Goal: Task Accomplishment & Management: Complete application form

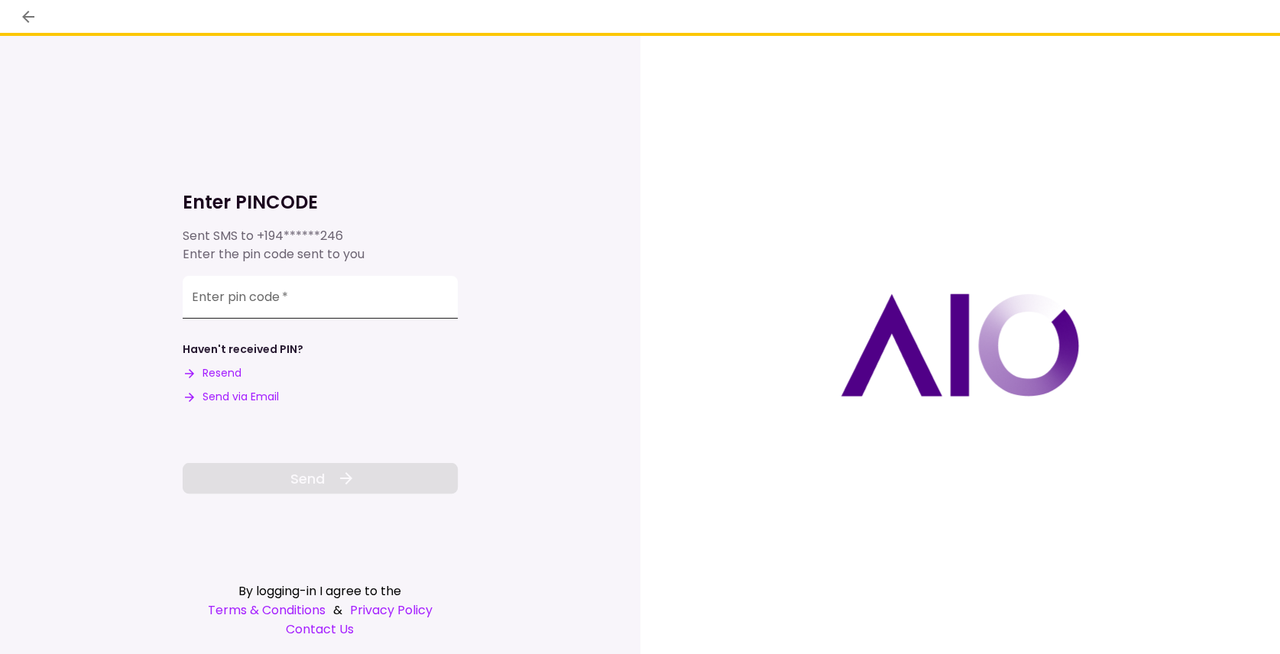
click at [220, 310] on input "Enter pin code   *" at bounding box center [320, 297] width 275 height 43
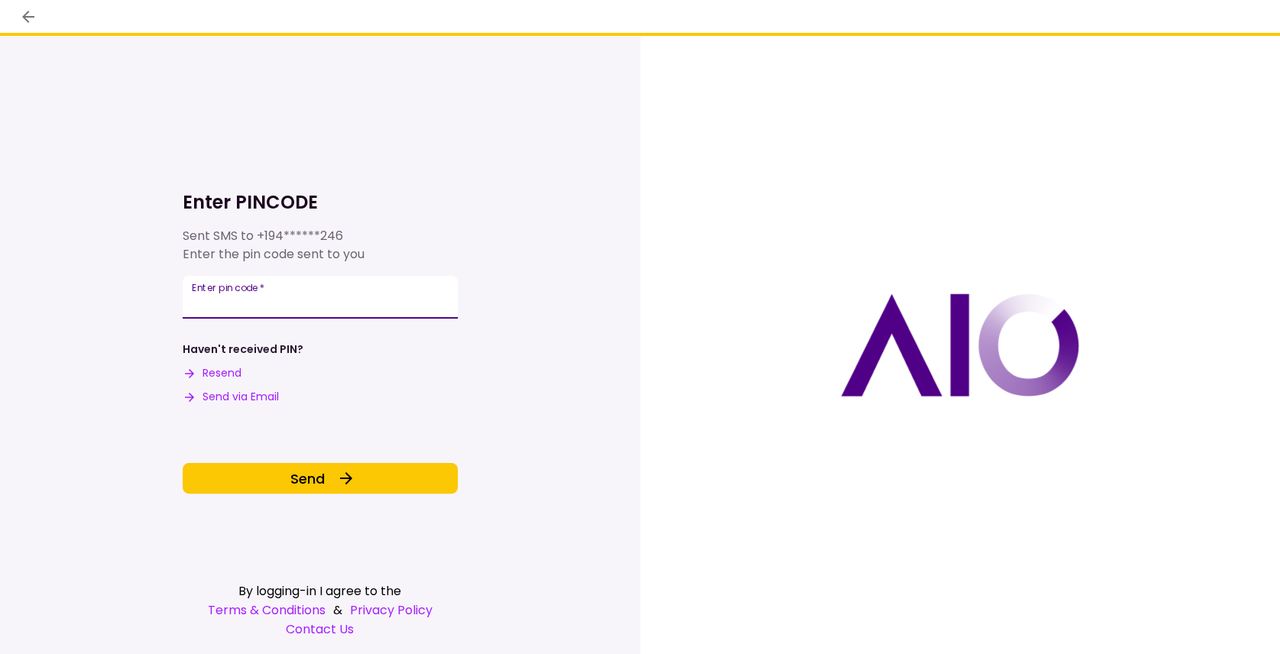
type input "******"
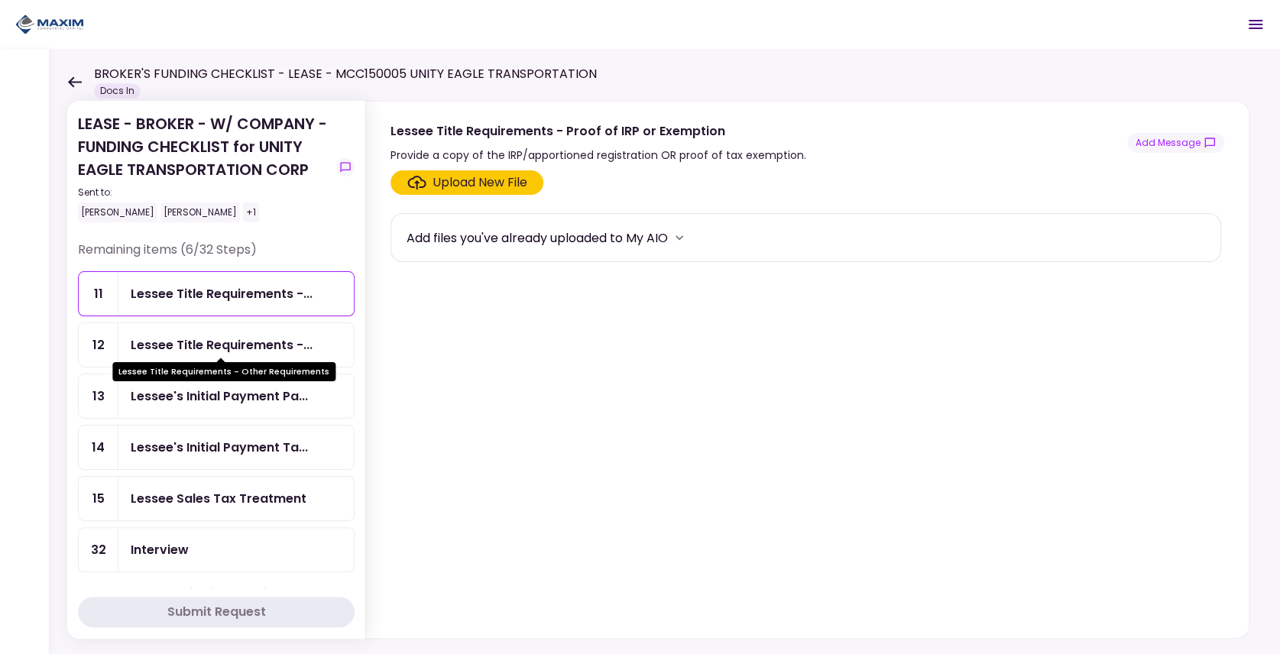
click at [219, 336] on div "Lessee Title Requirements -..." at bounding box center [222, 345] width 182 height 19
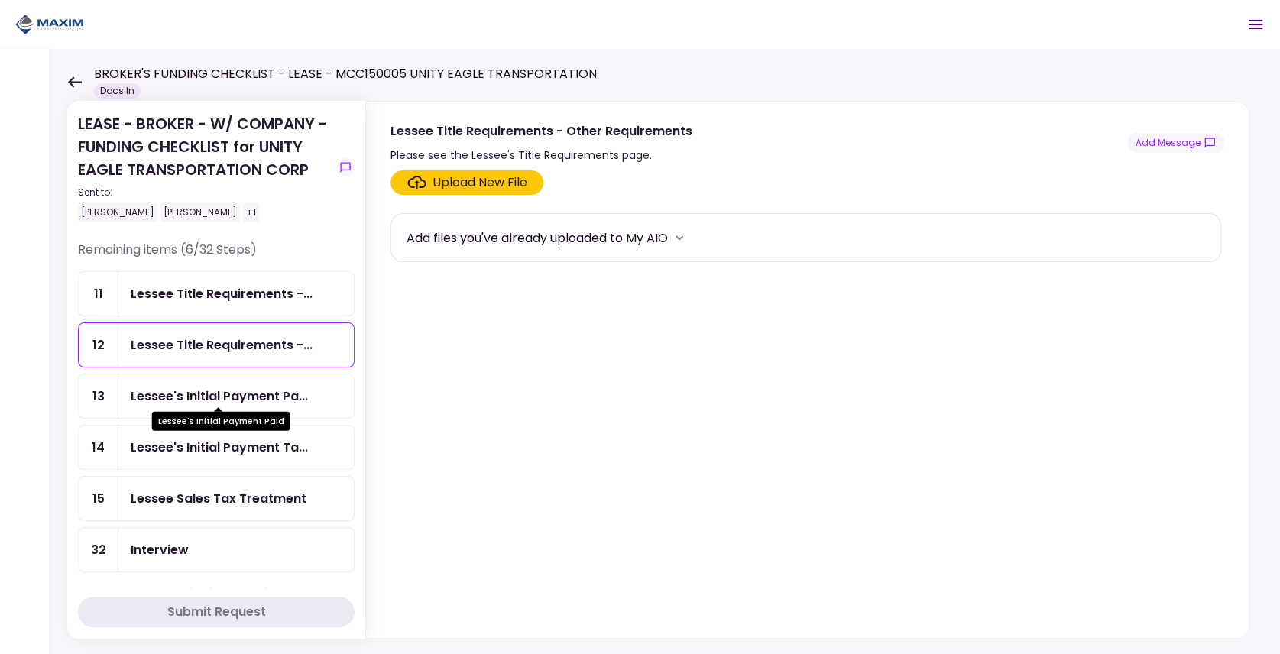
click at [216, 396] on div "Lessee's Initial Payment Pa..." at bounding box center [219, 396] width 177 height 19
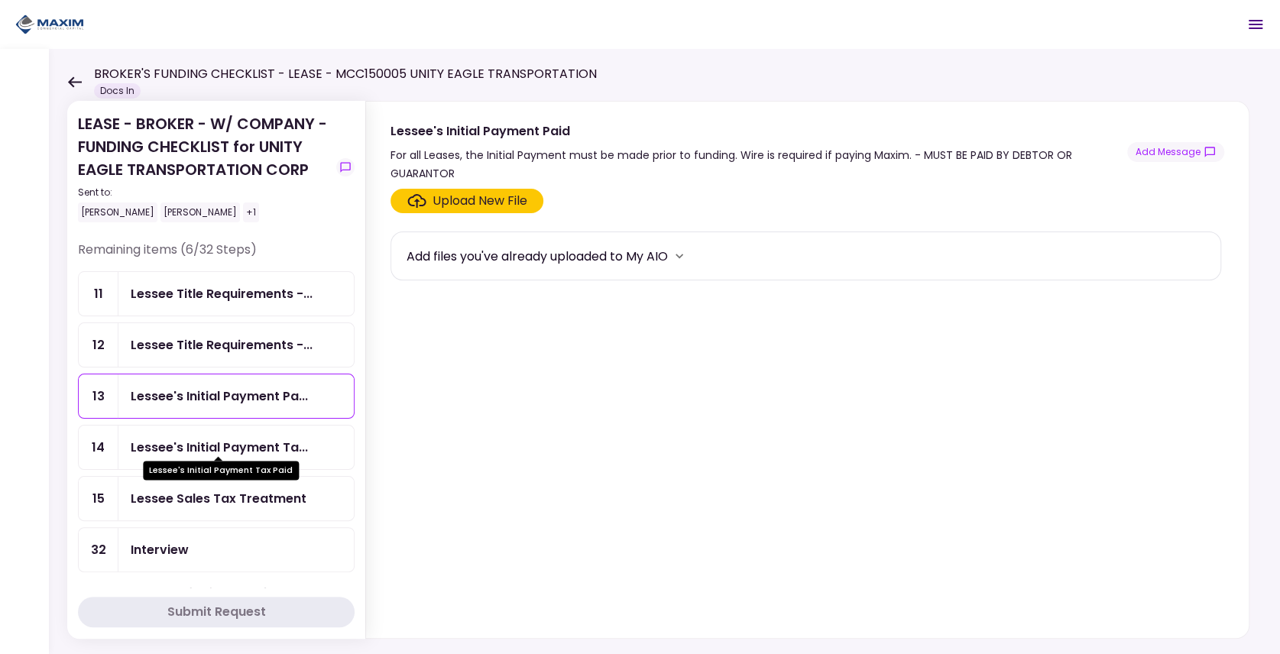
click at [177, 438] on div "Lessee's Initial Payment Ta..." at bounding box center [219, 447] width 177 height 19
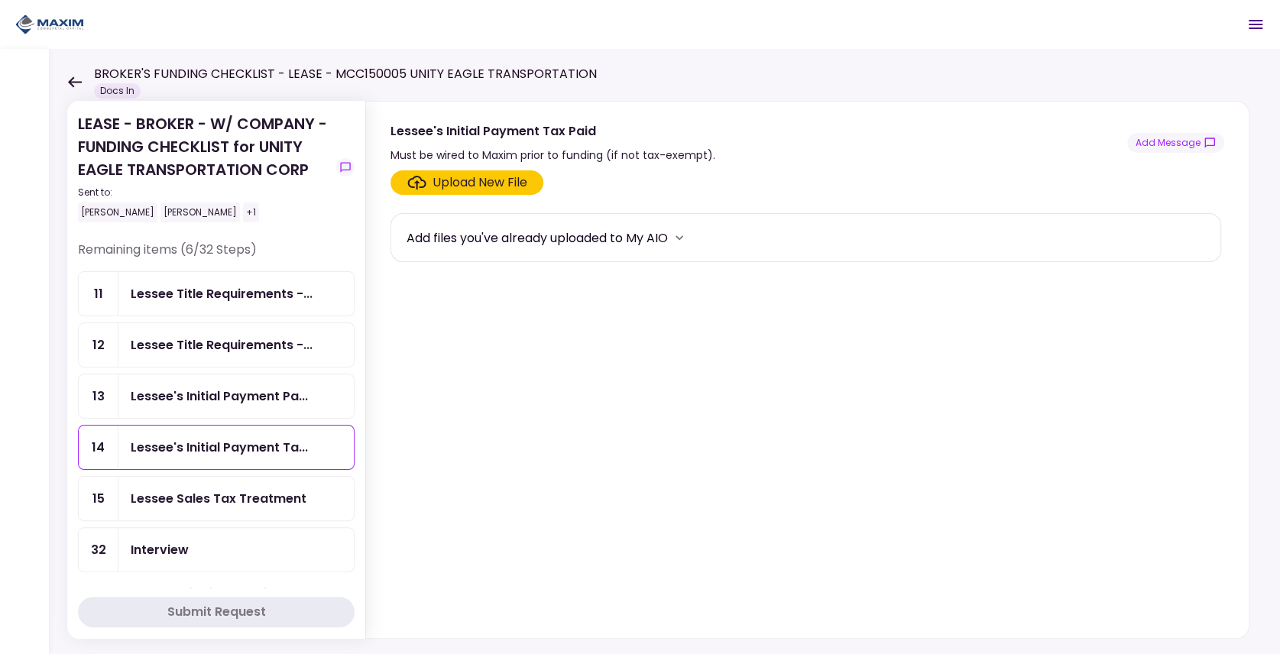
click at [159, 481] on div "Lessee Sales Tax Treatment" at bounding box center [235, 499] width 235 height 44
click at [161, 452] on div "Lessee's Initial Payment Ta..." at bounding box center [235, 448] width 235 height 44
click at [168, 407] on div "Lessee's Initial Payment Pa..." at bounding box center [235, 397] width 235 height 44
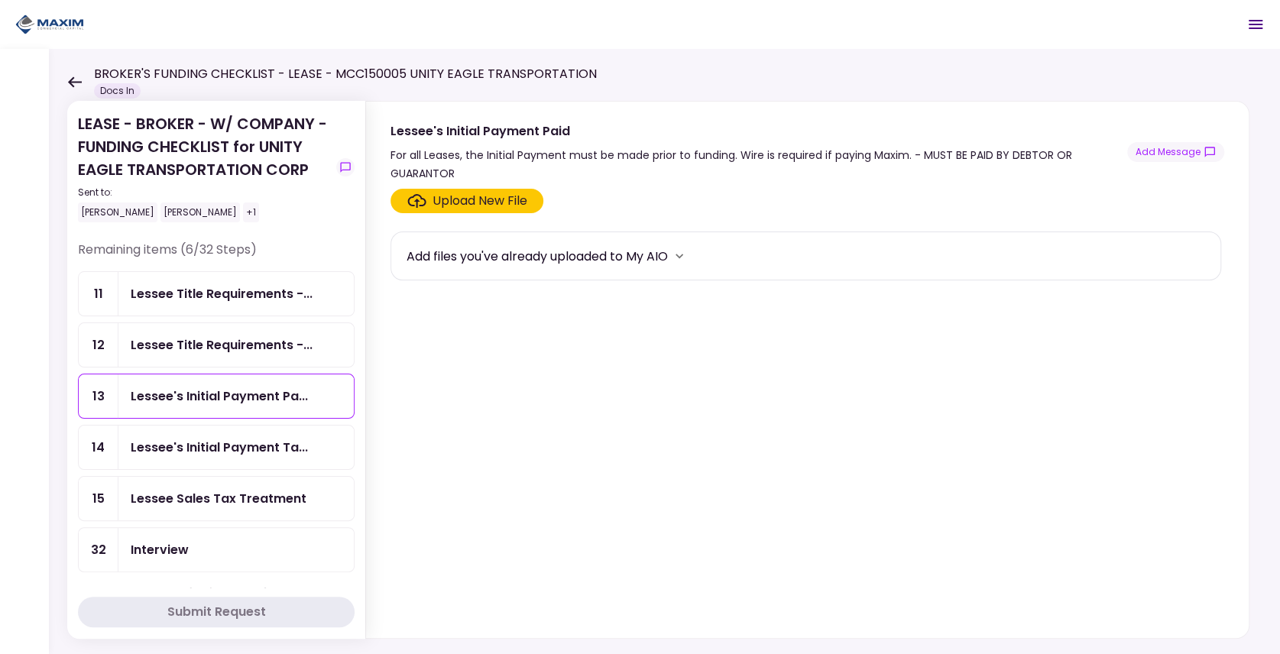
click at [187, 366] on ul "11 Lessee Title Requirements -... 12 Lessee Title Requirements -... 13 Lessee's…" at bounding box center [216, 421] width 277 height 301
click at [190, 358] on div "Lessee Title Requirements -..." at bounding box center [235, 345] width 235 height 44
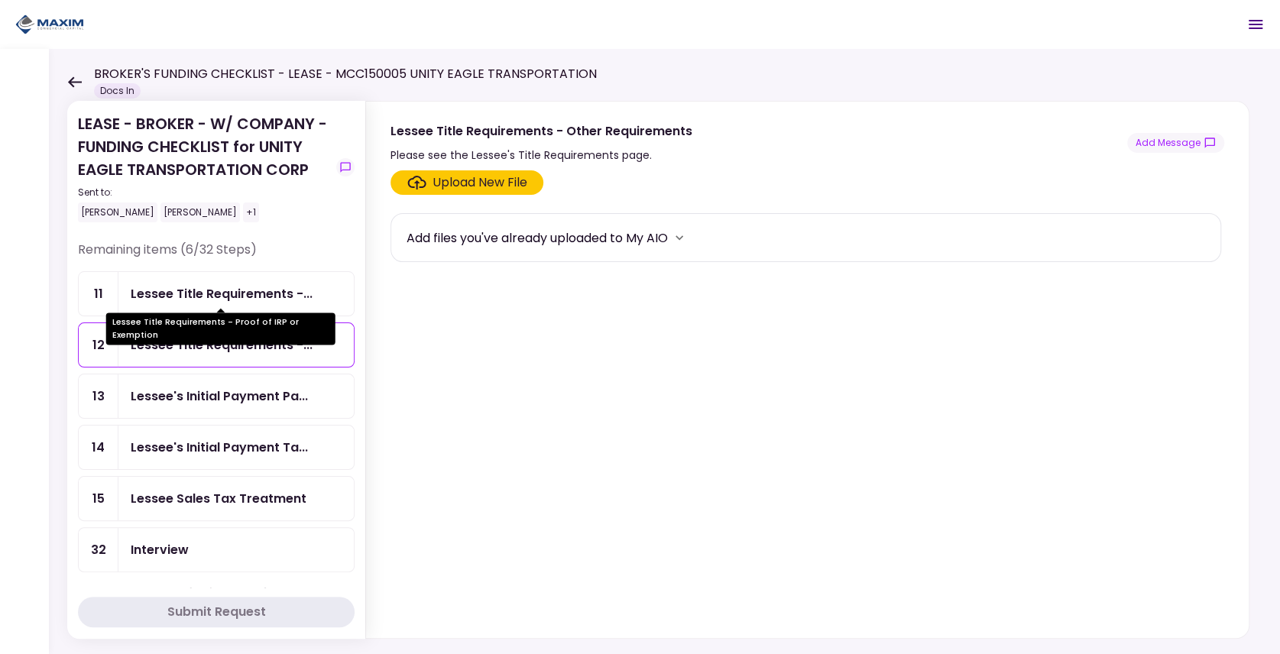
click at [201, 297] on div "Lessee Title Requirements -..." at bounding box center [222, 293] width 182 height 19
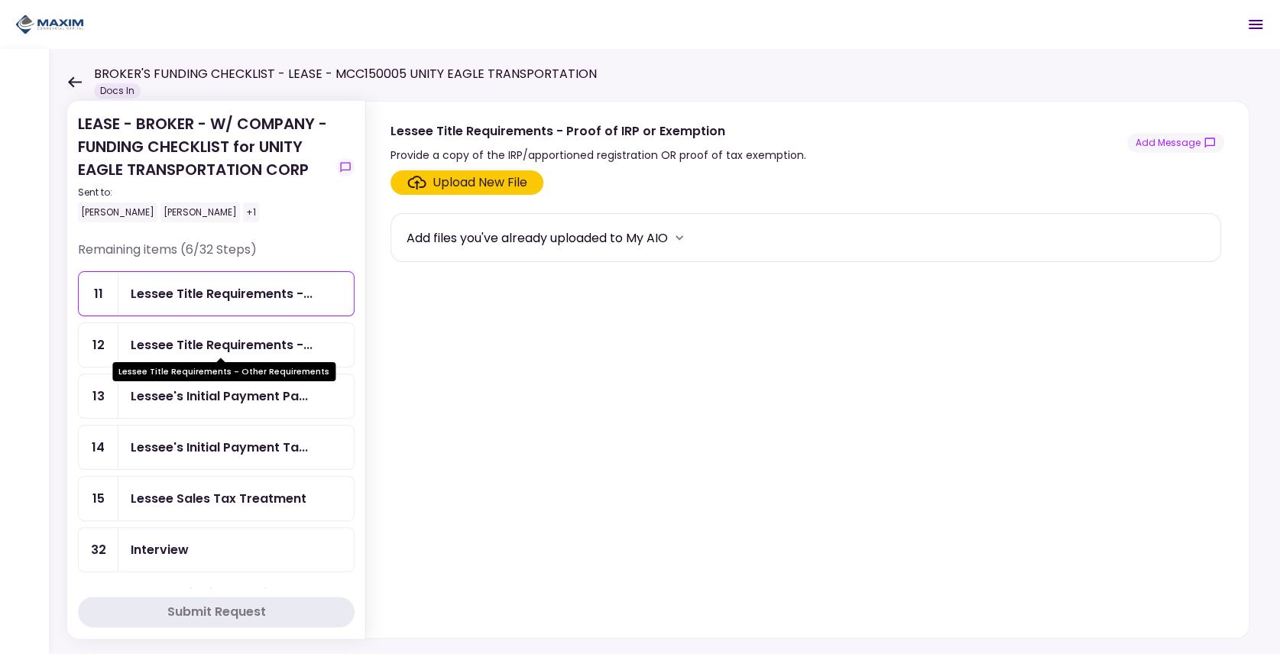
click at [164, 345] on div "Lessee Title Requirements -..." at bounding box center [222, 345] width 182 height 19
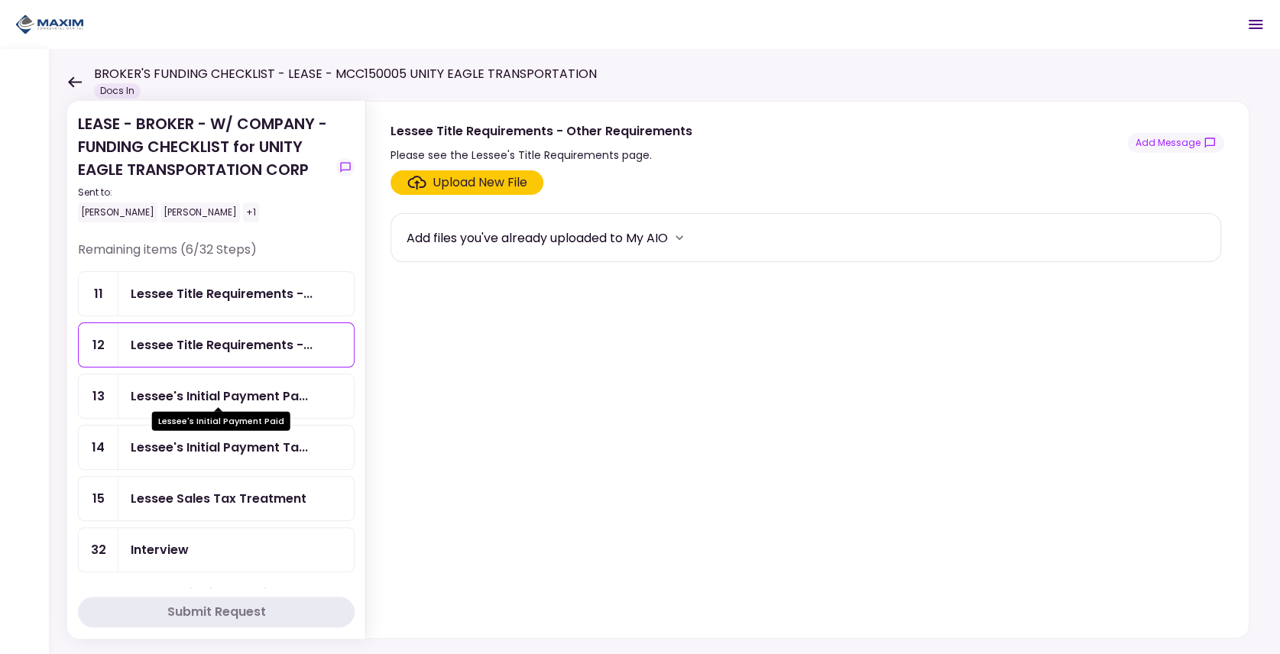
click at [165, 391] on div "Lessee's Initial Payment Pa..." at bounding box center [219, 396] width 177 height 19
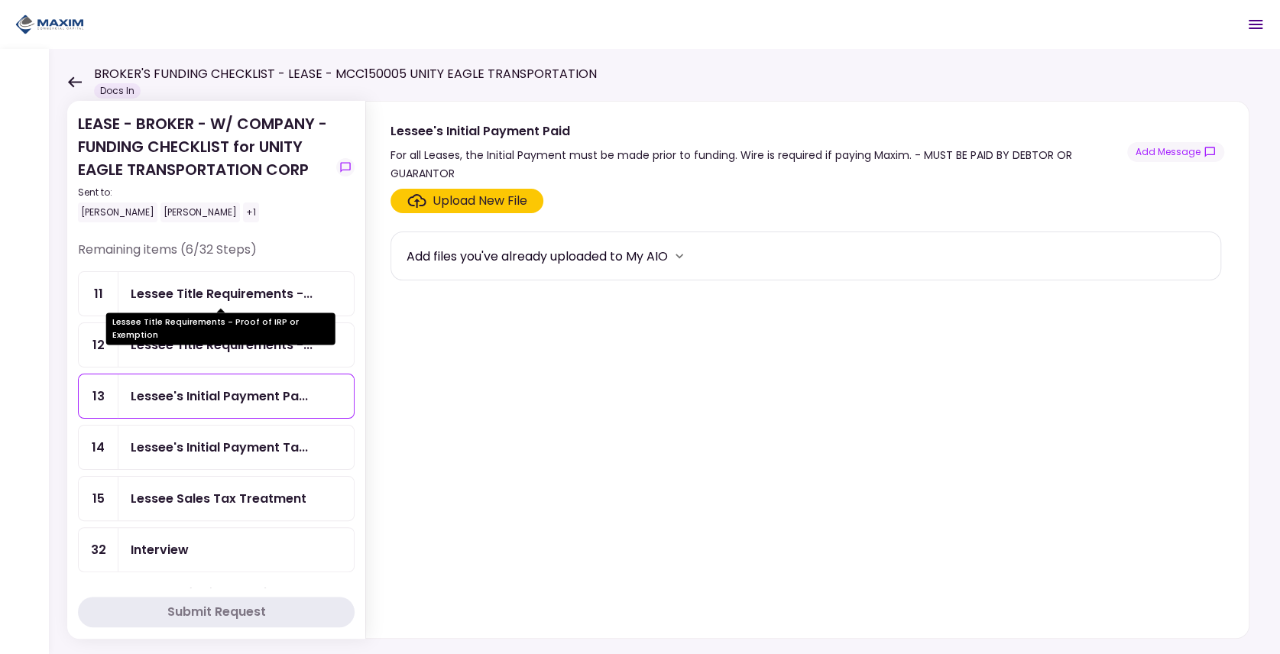
drag, startPoint x: 187, startPoint y: 286, endPoint x: 177, endPoint y: 321, distance: 36.5
click at [187, 287] on div "Lessee Title Requirements -..." at bounding box center [222, 293] width 182 height 19
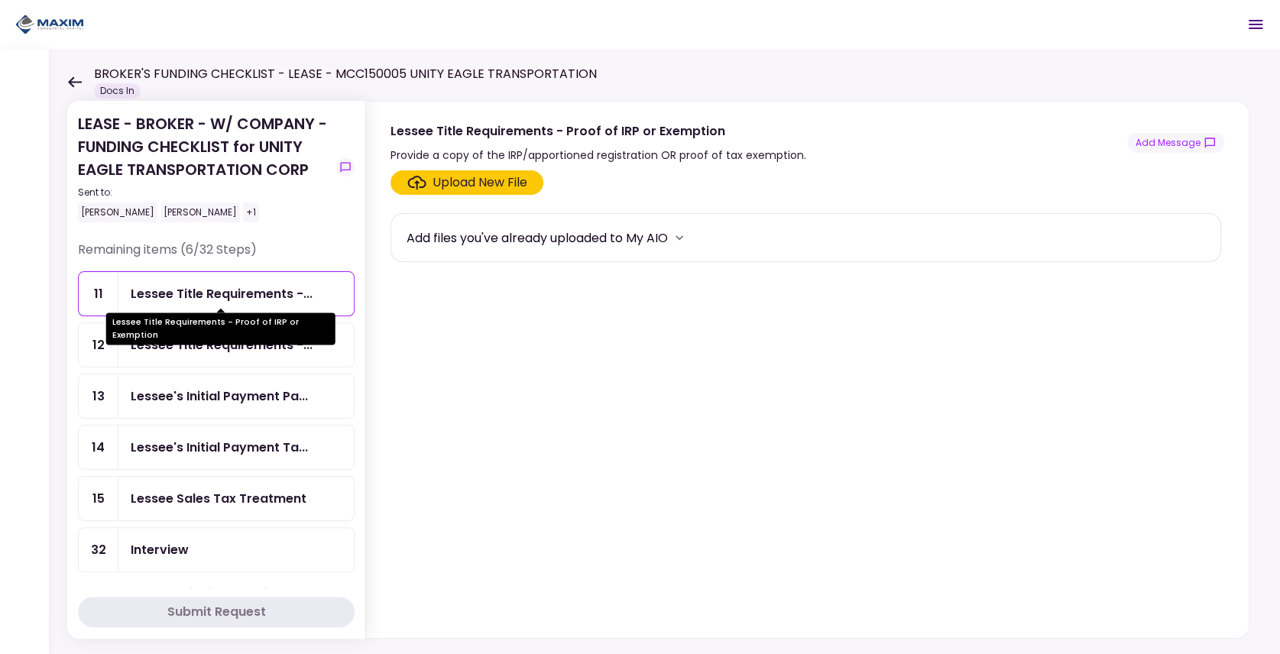
drag, startPoint x: 168, startPoint y: 336, endPoint x: 174, endPoint y: 349, distance: 14.4
click at [168, 336] on div "Lessee Title Requirements - Proof of IRP or Exemption" at bounding box center [220, 329] width 229 height 32
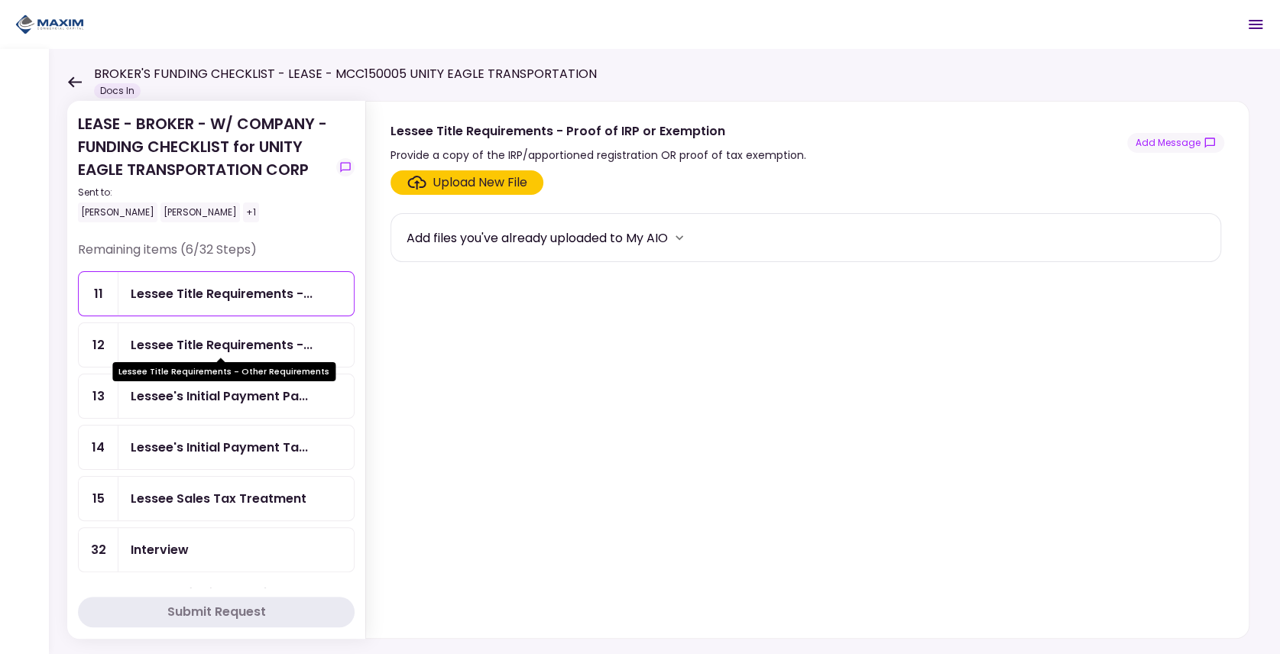
click at [200, 341] on div "Lessee Title Requirements -..." at bounding box center [222, 345] width 182 height 19
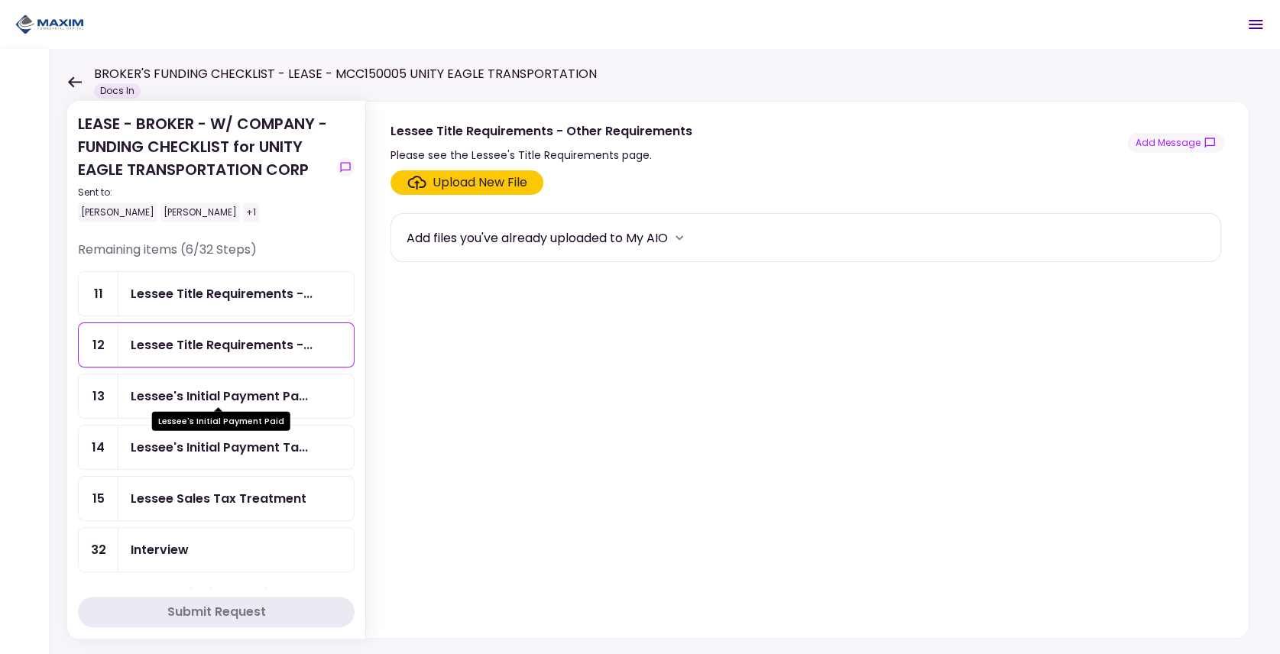
click at [176, 394] on div "Lessee's Initial Payment Pa..." at bounding box center [219, 396] width 177 height 19
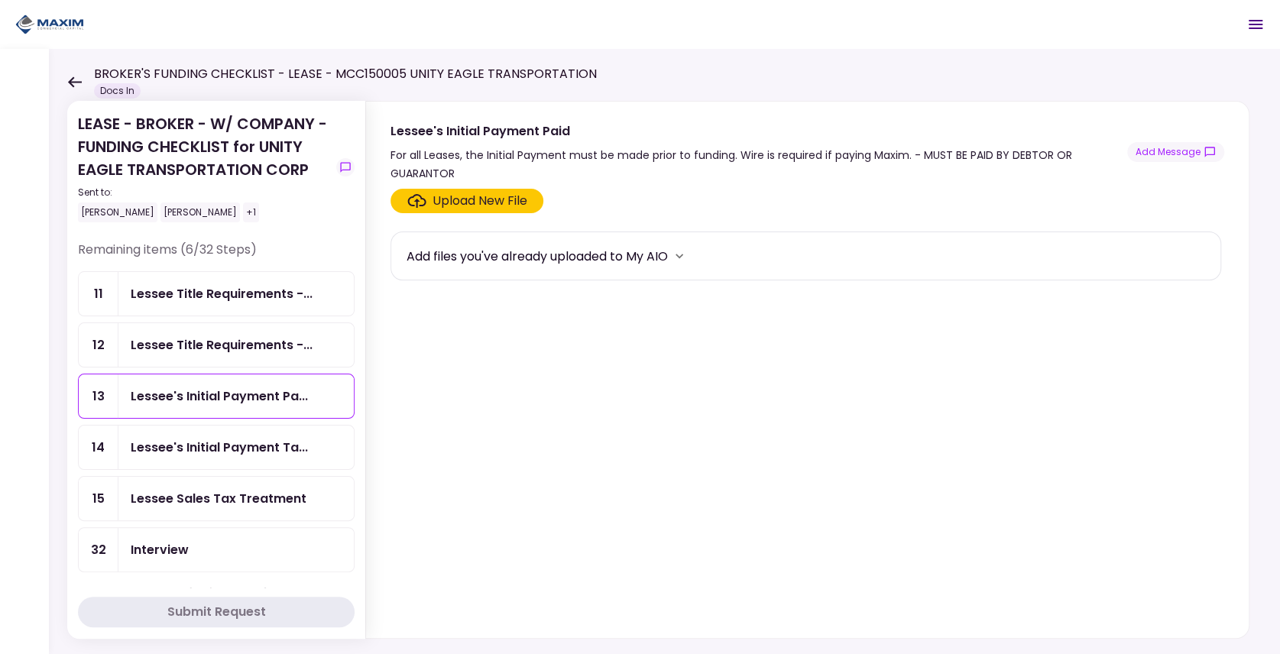
click at [235, 336] on div "Lessee Title Requirements -..." at bounding box center [222, 345] width 182 height 19
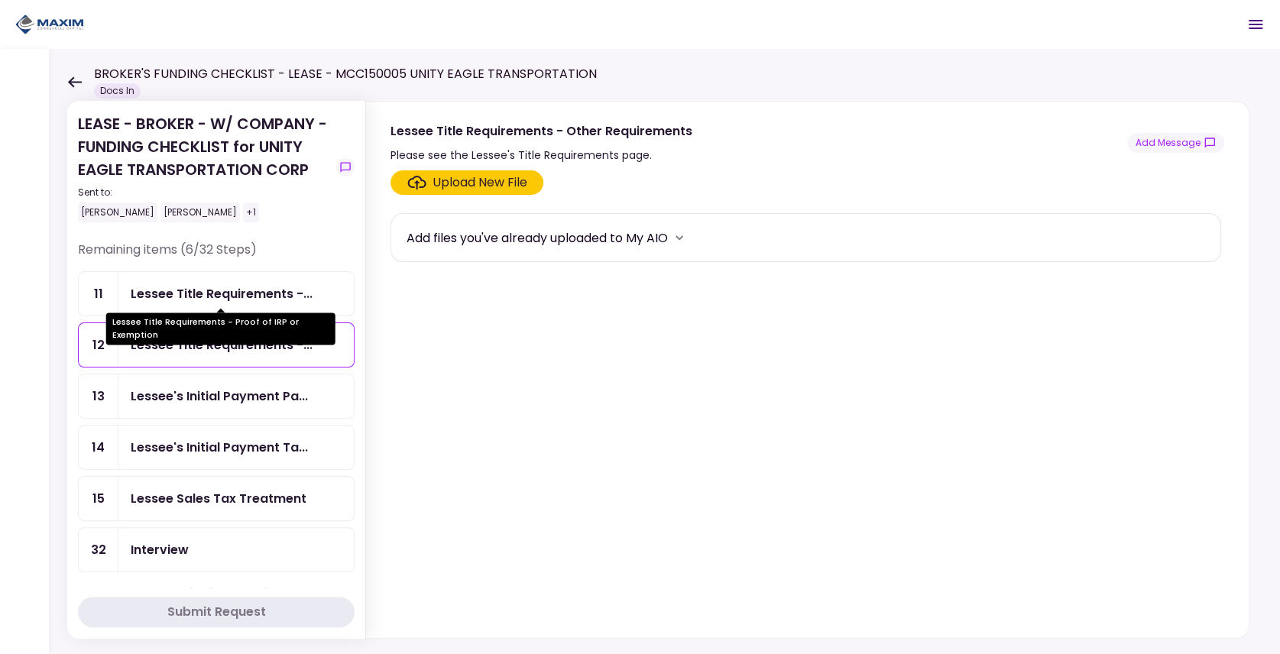
click at [246, 284] on div "Lessee Title Requirements -..." at bounding box center [222, 293] width 182 height 19
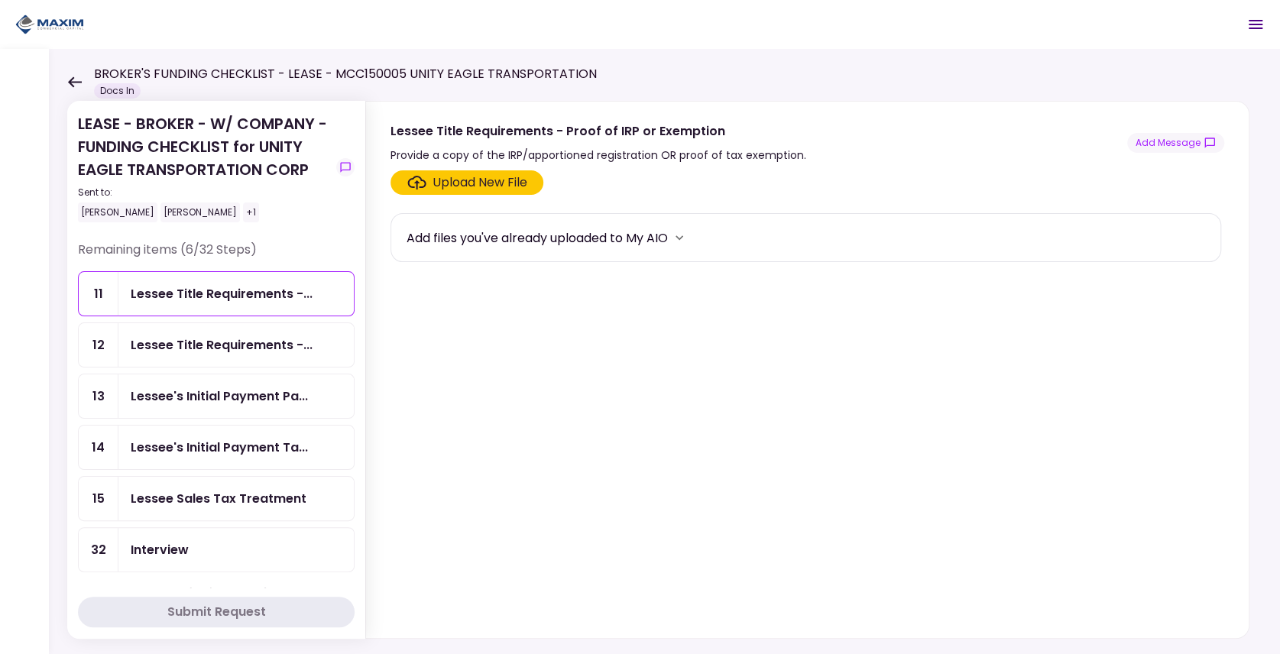
click at [128, 350] on div "Lessee Title Requirements -..." at bounding box center [235, 345] width 235 height 44
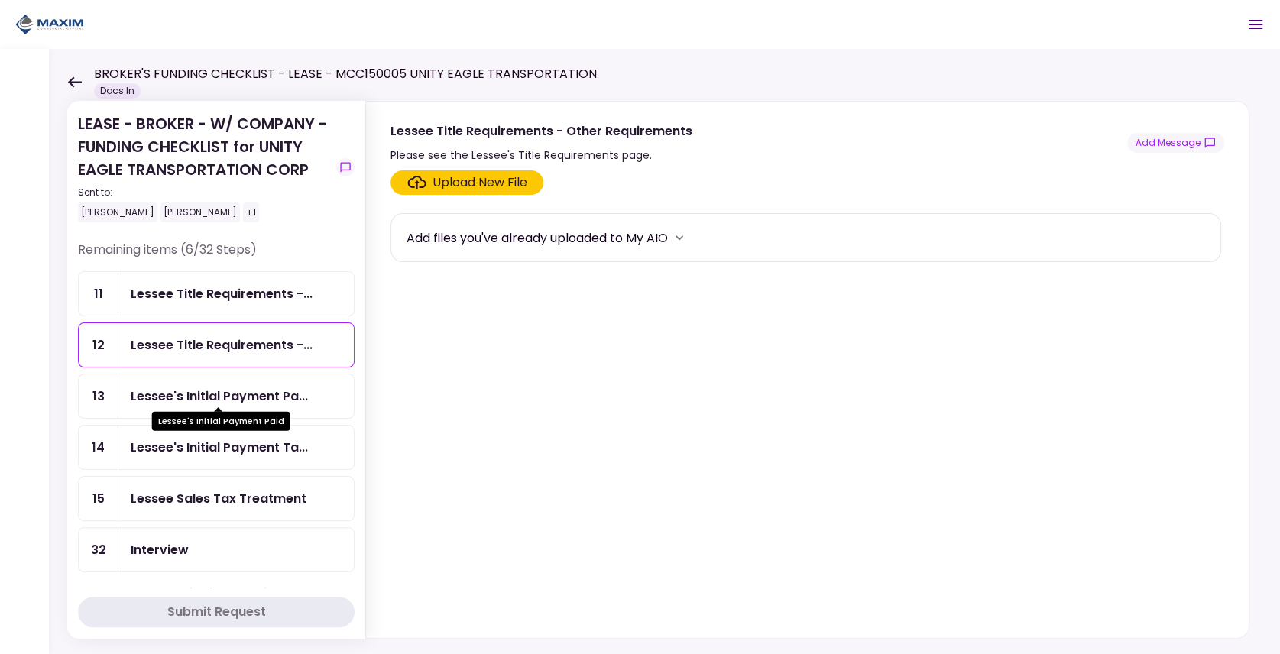
click at [138, 387] on div "Lessee's Initial Payment Pa..." at bounding box center [219, 396] width 177 height 19
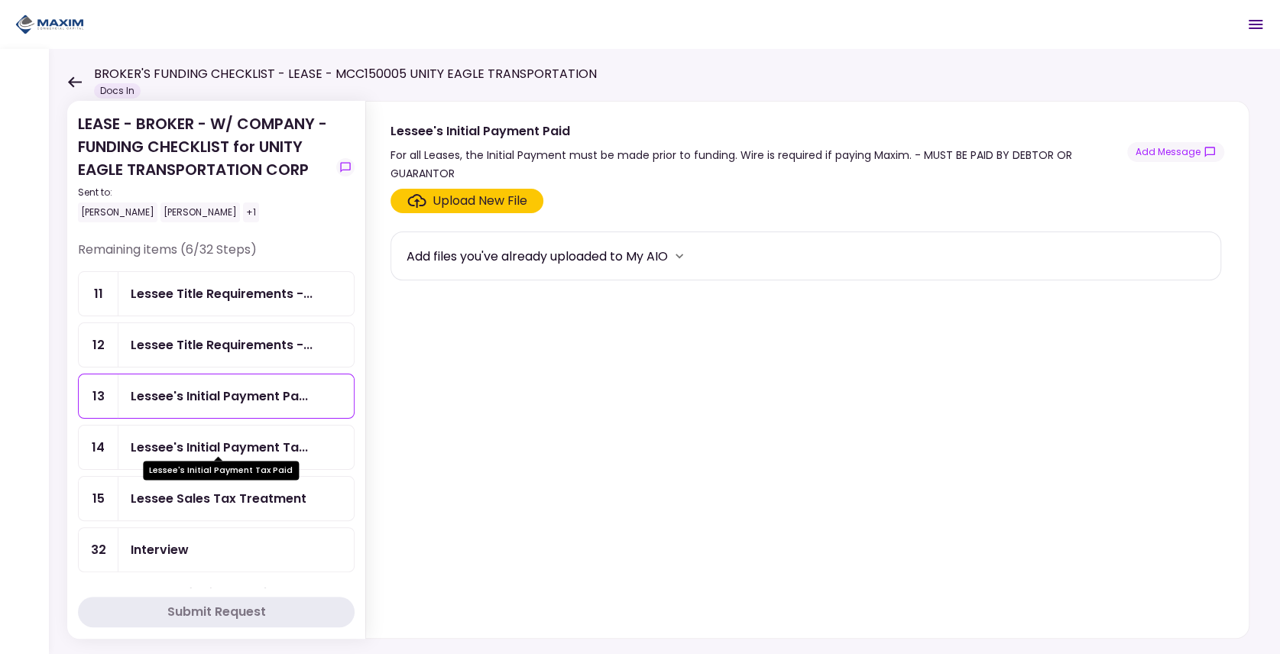
click at [144, 438] on div "Lessee's Initial Payment Ta..." at bounding box center [219, 447] width 177 height 19
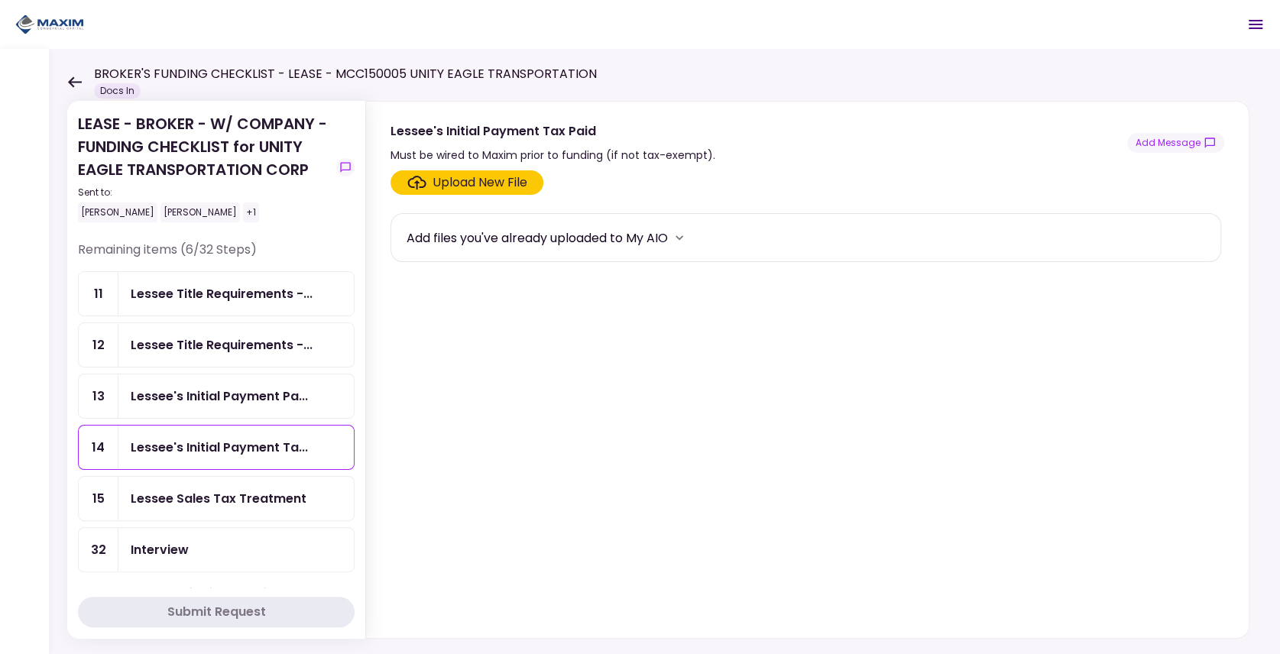
click at [144, 489] on div "Lessee Sales Tax Treatment" at bounding box center [219, 498] width 176 height 19
click at [1229, 90] on div "LEASE - BROKER - W/ COMPANY - FUNDING CHECKLIST for UNITY EAGLE TRANSPORTATION …" at bounding box center [664, 351] width 1231 height 605
click at [469, 175] on div "Upload New File" at bounding box center [480, 183] width 95 height 18
click at [0, 0] on input "Upload New File" at bounding box center [0, 0] width 0 height 0
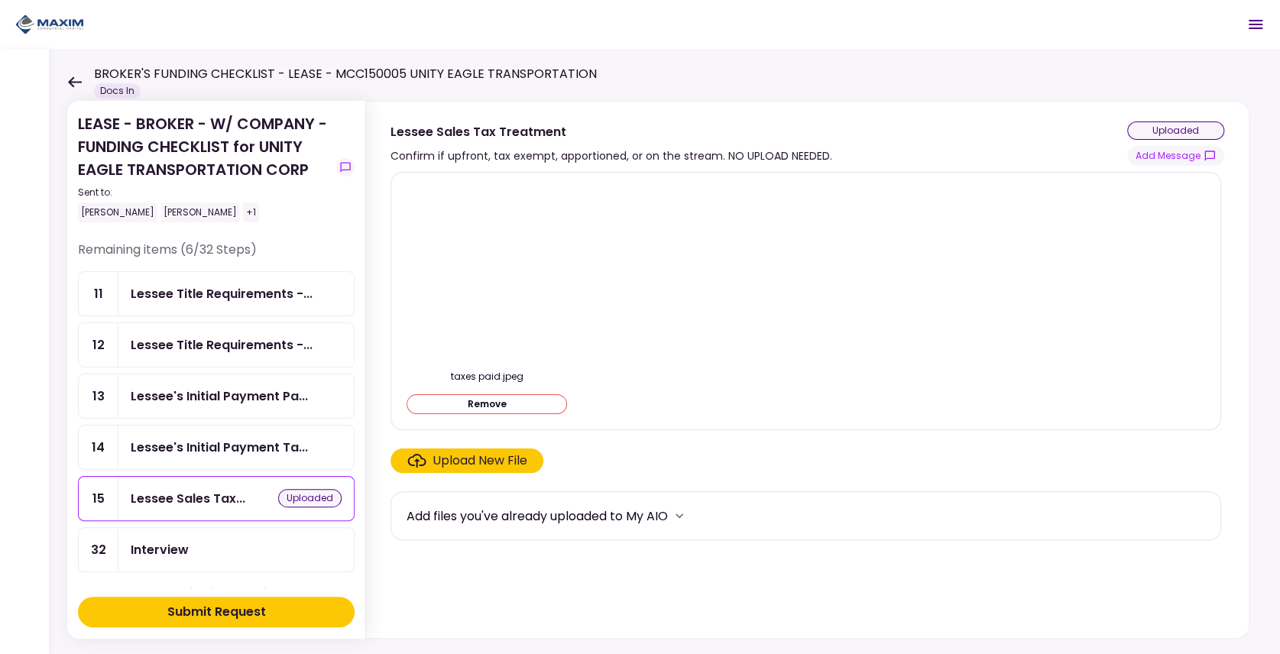
click at [233, 607] on div "Submit Request" at bounding box center [216, 612] width 99 height 18
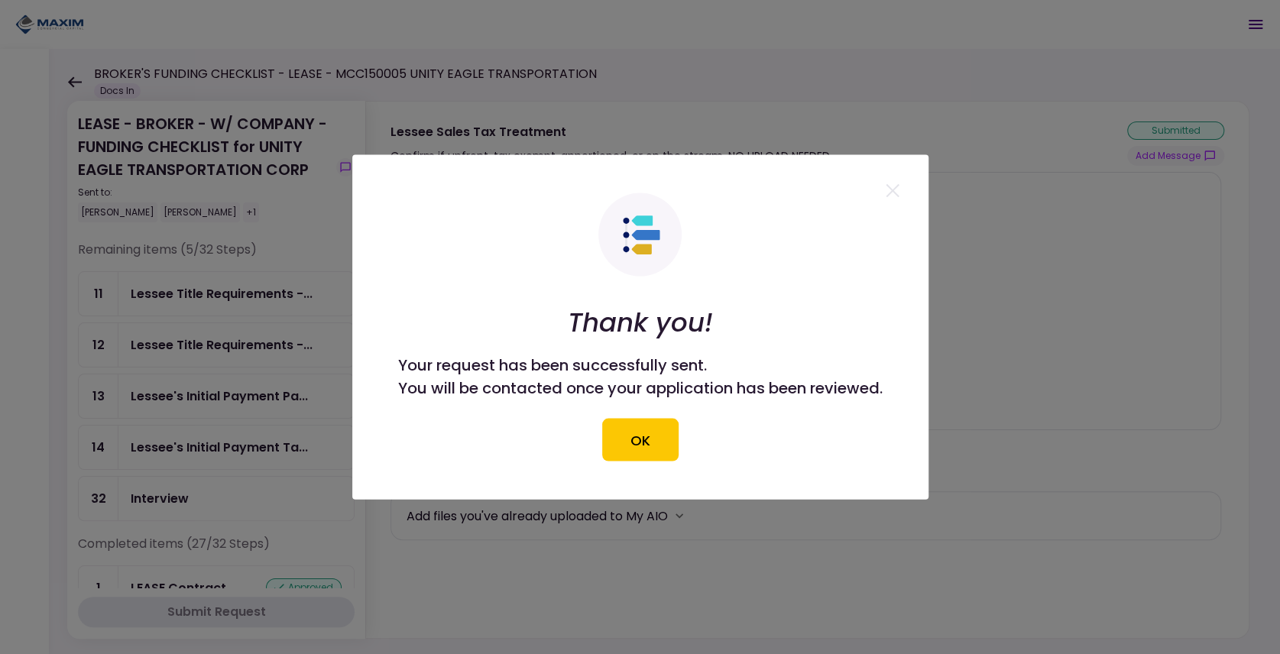
click at [654, 448] on button "OK" at bounding box center [640, 440] width 76 height 43
